Goal: Information Seeking & Learning: Check status

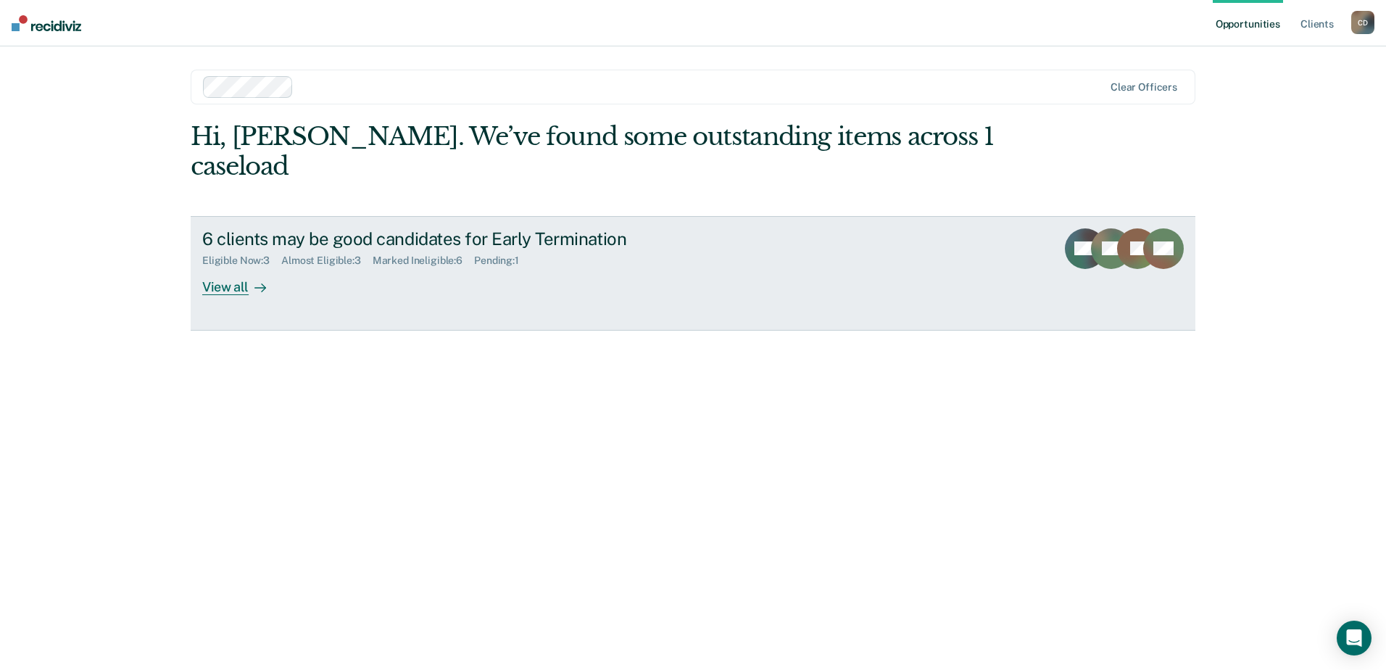
click at [244, 267] on div "View all" at bounding box center [242, 281] width 81 height 28
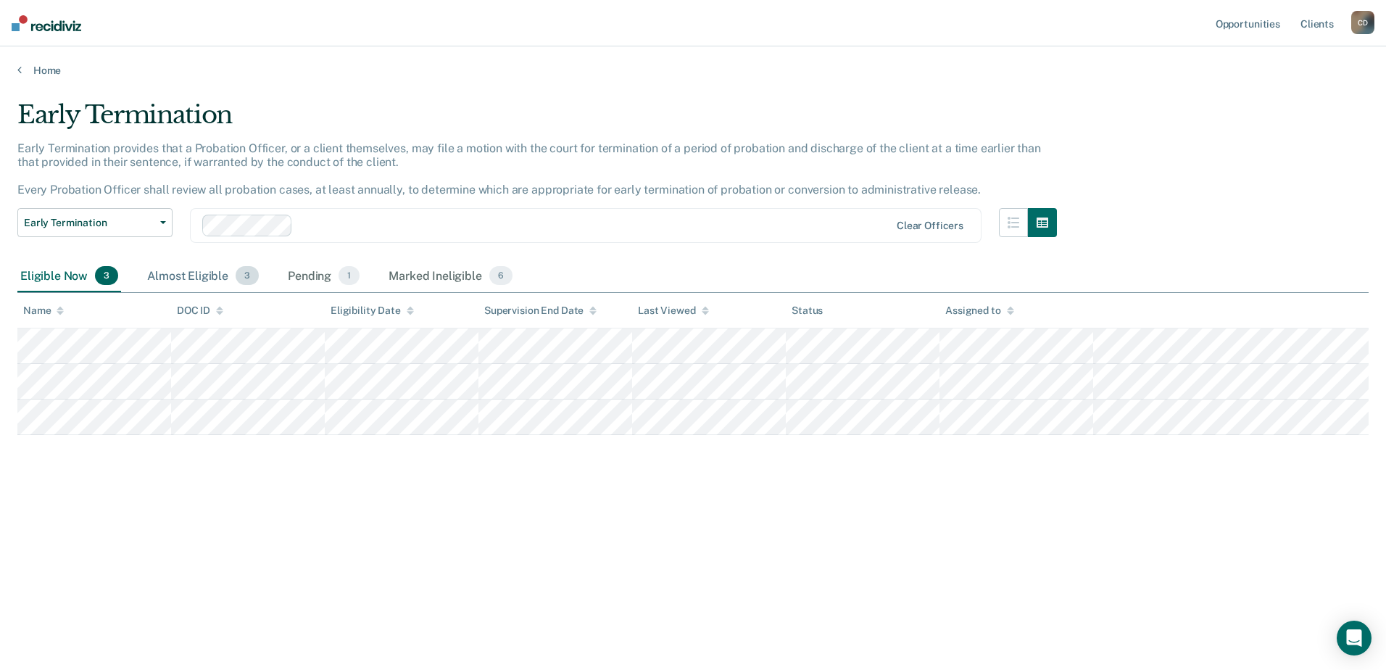
click at [205, 283] on div "Almost Eligible 3" at bounding box center [202, 276] width 117 height 32
